Goal: Contribute content: Add original content to the website for others to see

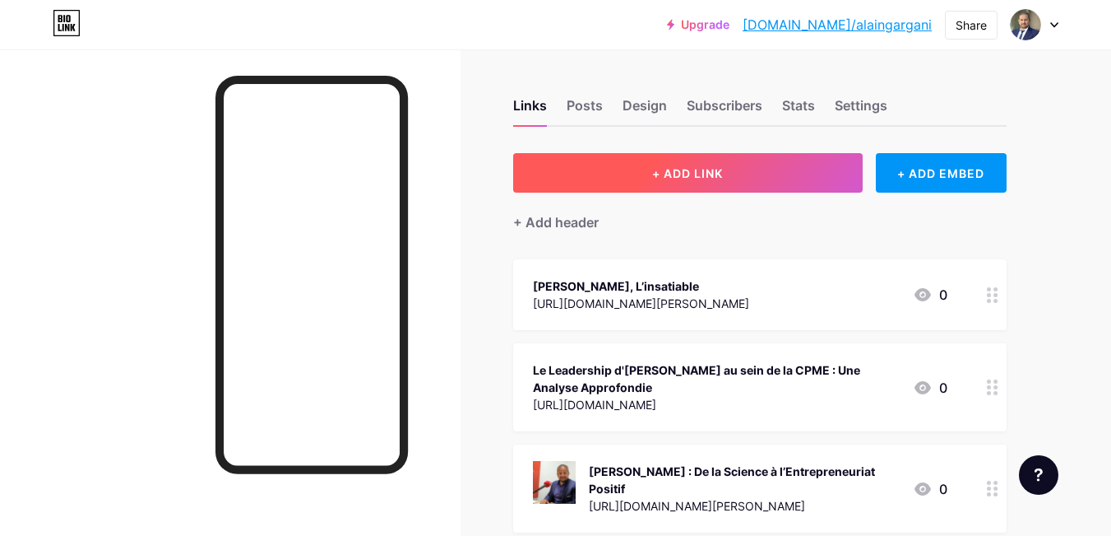
click at [675, 172] on span "+ ADD LINK" at bounding box center [687, 173] width 71 height 14
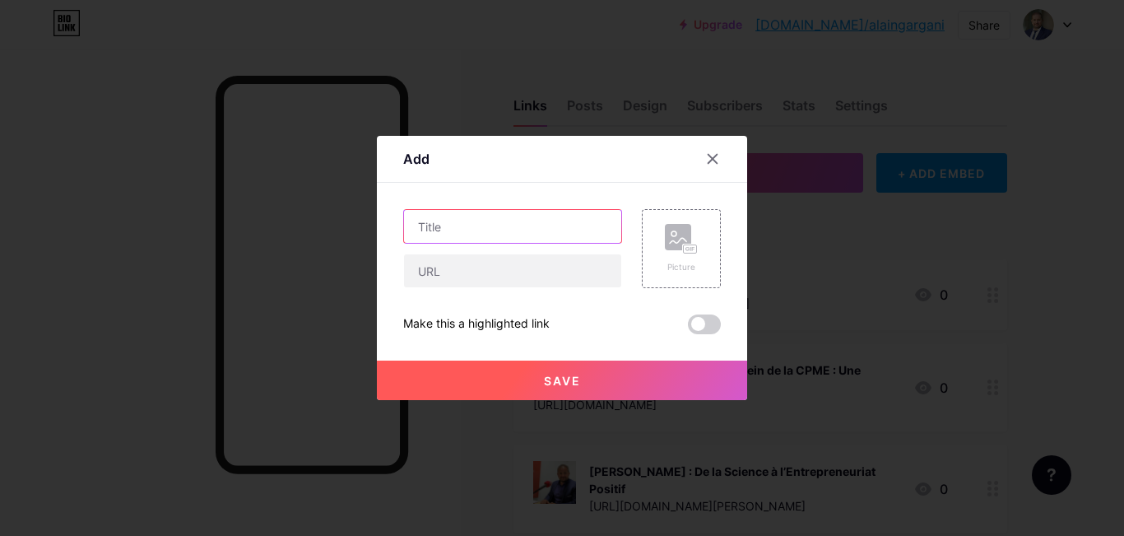
click at [455, 234] on input "text" at bounding box center [512, 226] width 217 height 33
paste input "Programme d’[PERSON_NAME] : sa feuille de route pour les PME"
type input "Programme d’[PERSON_NAME] : sa feuille de route pour les PME"
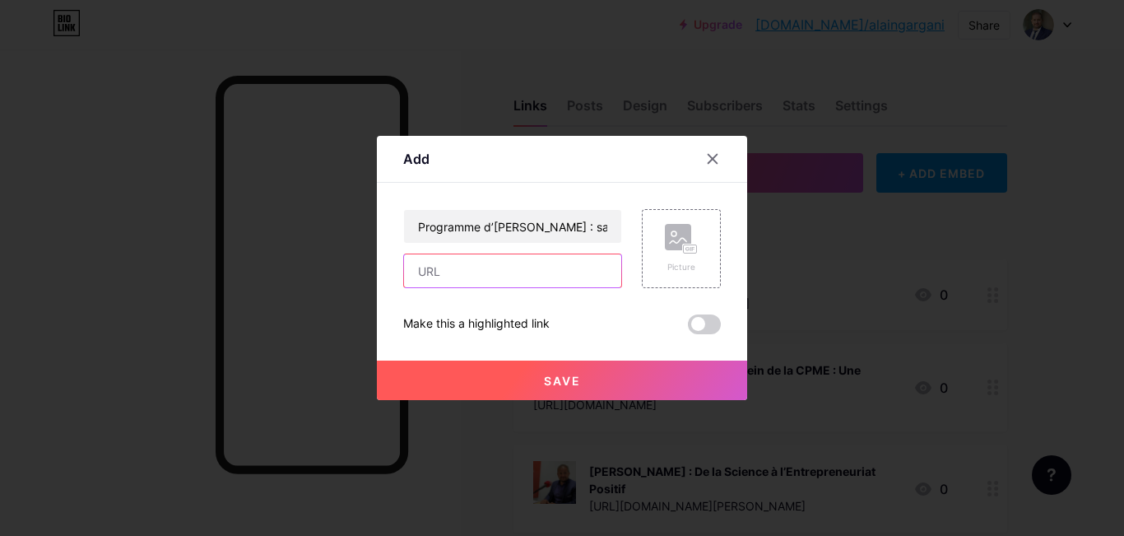
click at [451, 266] on input "text" at bounding box center [512, 270] width 217 height 33
paste input "[URL][DOMAIN_NAME]"
type input "[URL][DOMAIN_NAME]"
click at [684, 253] on rect at bounding box center [690, 249] width 13 height 8
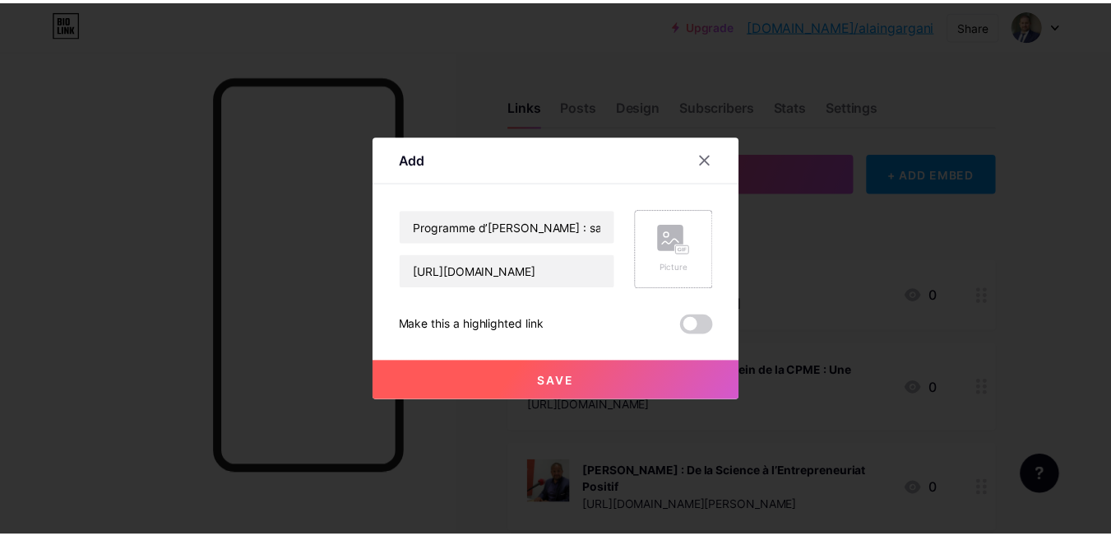
scroll to position [0, 0]
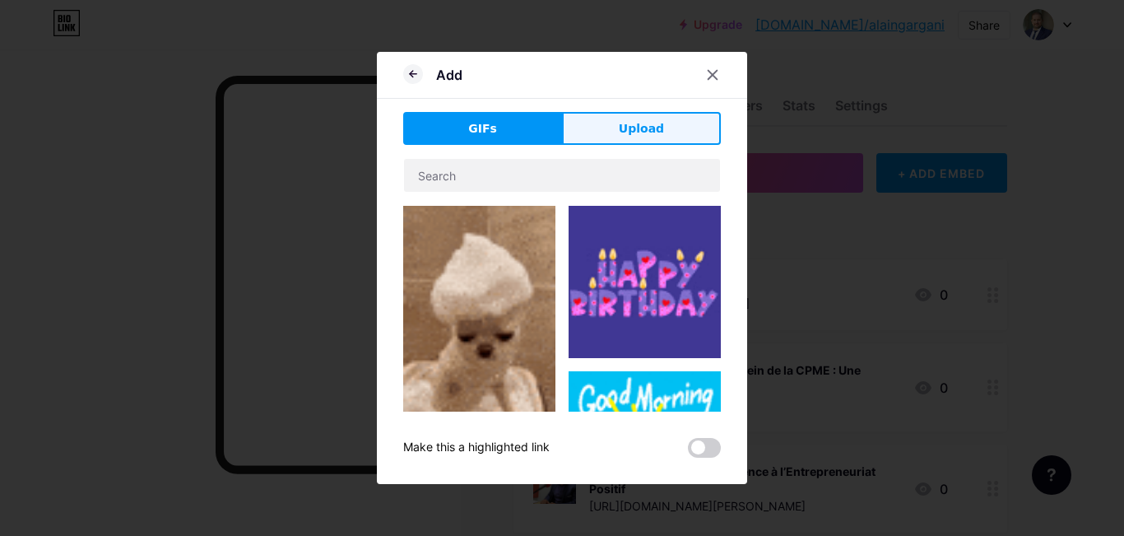
click at [666, 123] on button "Upload" at bounding box center [641, 128] width 159 height 33
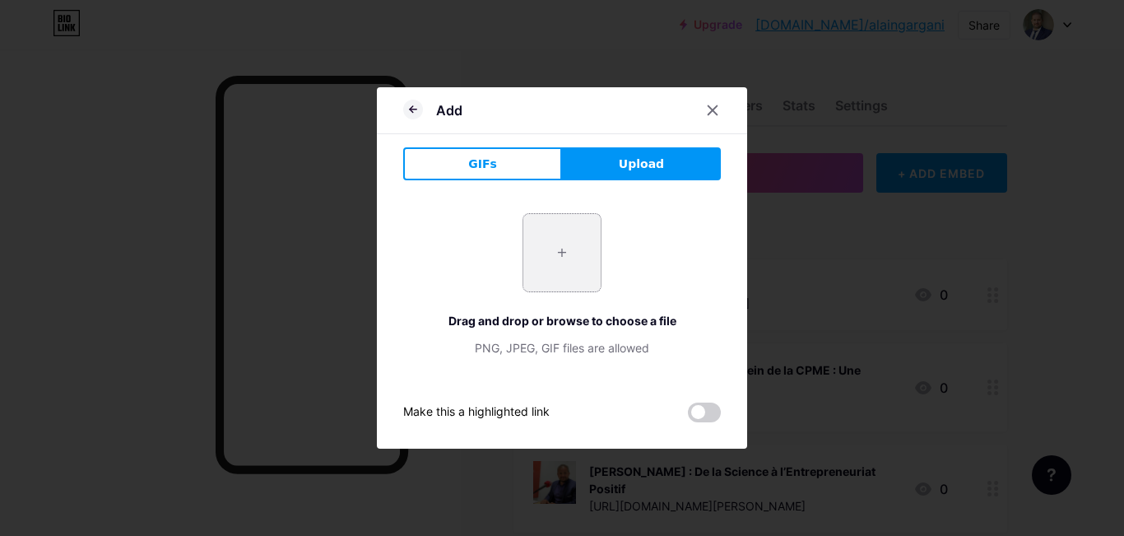
click at [578, 248] on input "file" at bounding box center [561, 252] width 77 height 77
type input "C:\fakepath\[PERSON_NAME]-750x375.jpeg"
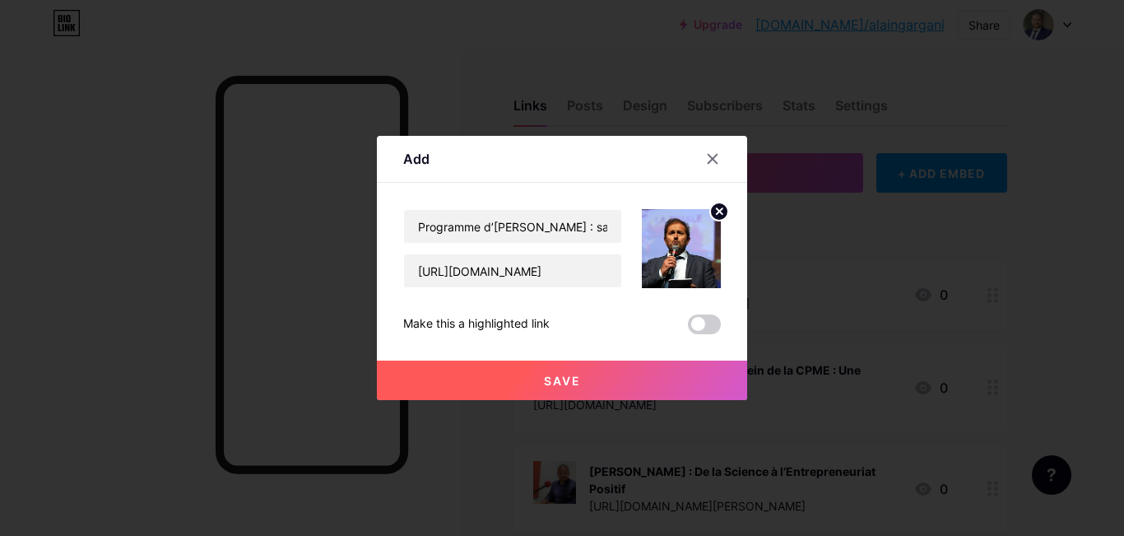
click at [567, 386] on span "Save" at bounding box center [562, 380] width 37 height 14
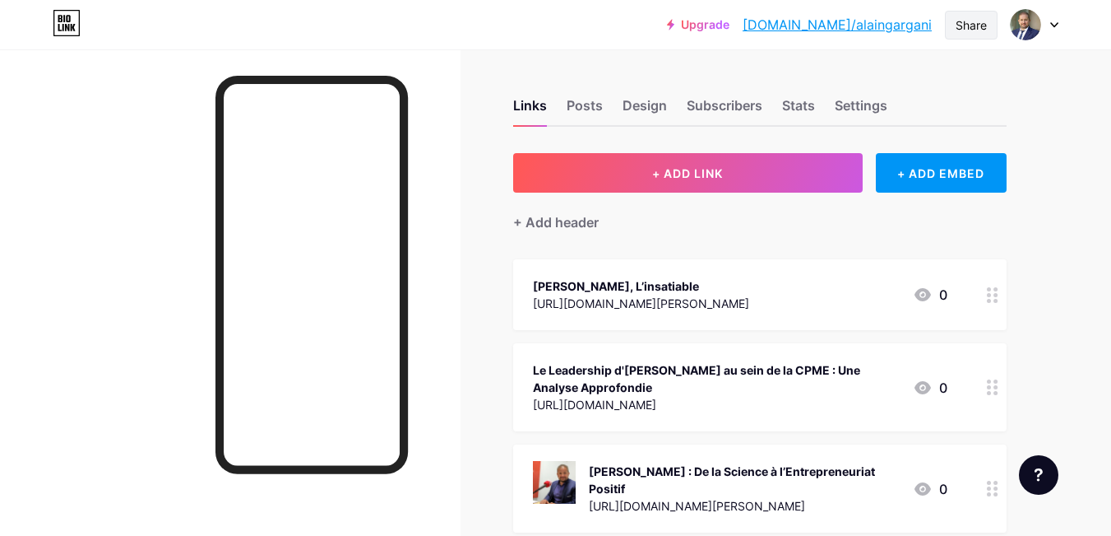
click at [981, 25] on div "Share" at bounding box center [971, 24] width 31 height 17
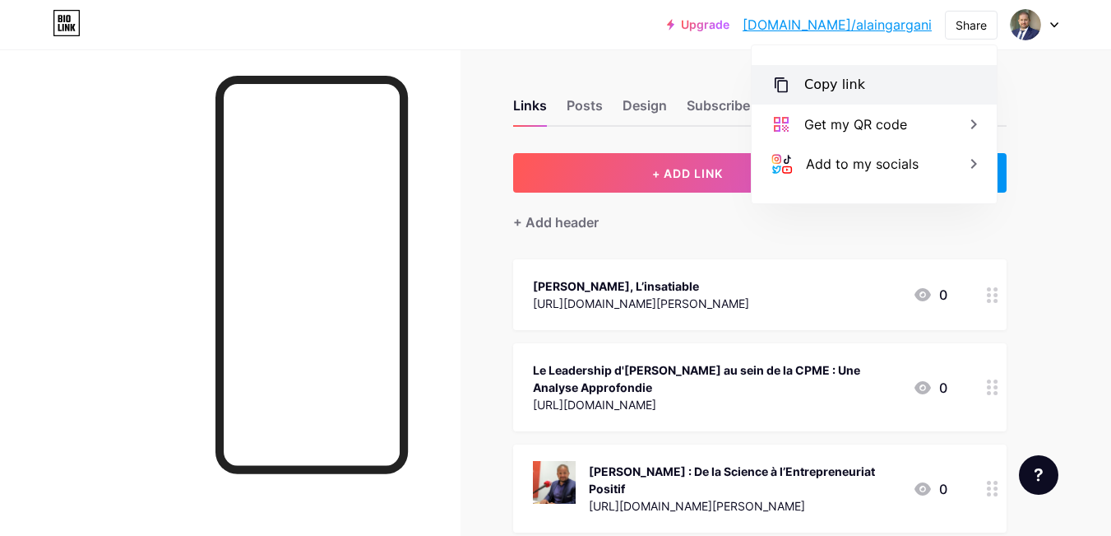
click at [829, 84] on div "Copy link" at bounding box center [835, 85] width 61 height 20
